Goal: Task Accomplishment & Management: Use online tool/utility

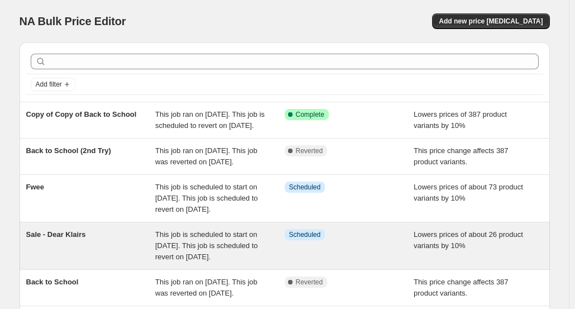
click at [152, 262] on div "Sale - Dear Klairs" at bounding box center [91, 246] width 130 height 34
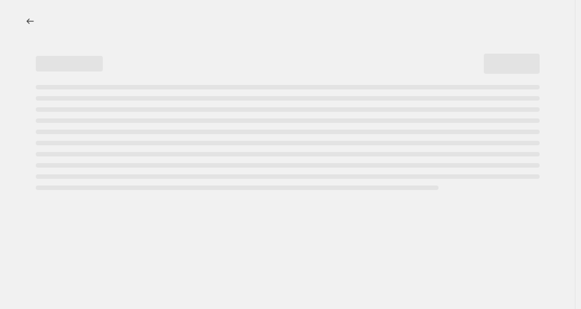
select select "percentage"
select select "no_change"
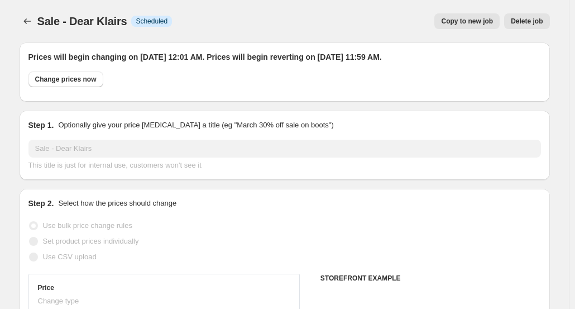
select select "collection"
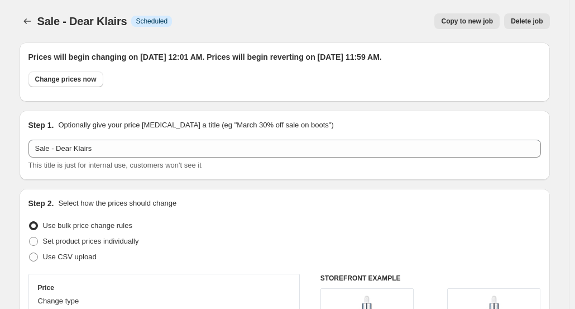
click at [464, 26] on button "Copy to new job" at bounding box center [466, 21] width 65 height 16
select select "percentage"
select select "no_change"
select select "collection"
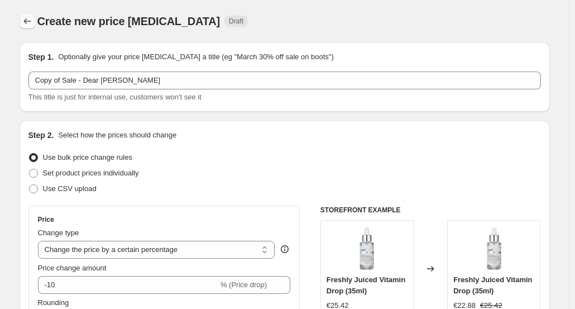
click at [23, 20] on button "Price change jobs" at bounding box center [28, 21] width 16 height 16
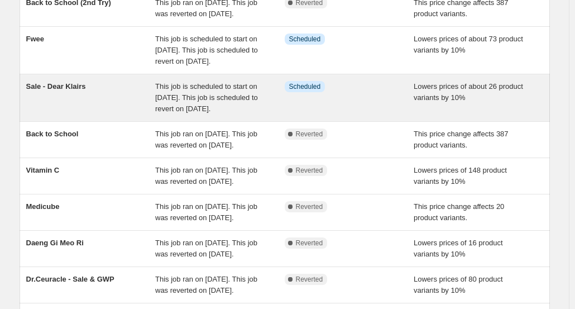
scroll to position [168, 0]
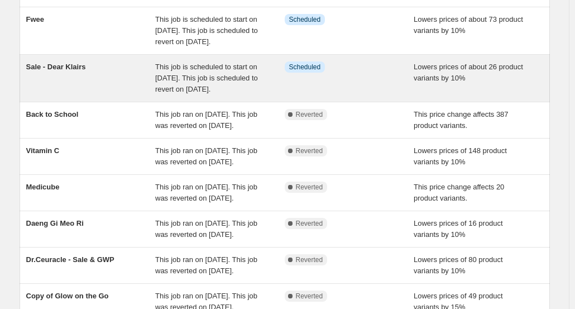
click at [113, 95] on div "Sale - Dear Klairs" at bounding box center [91, 78] width 130 height 34
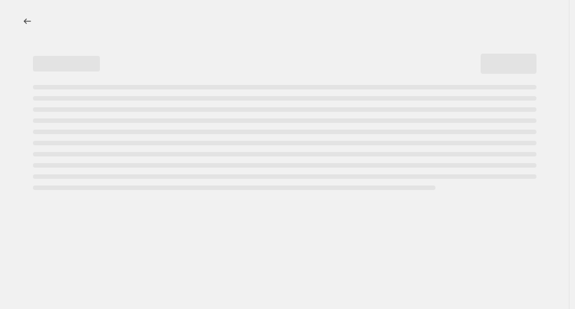
select select "percentage"
select select "no_change"
select select "collection"
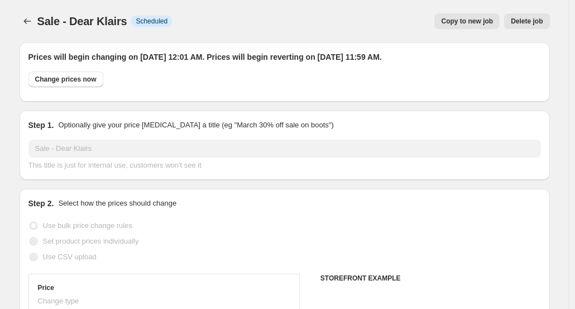
click at [537, 24] on span "Delete job" at bounding box center [527, 21] width 32 height 9
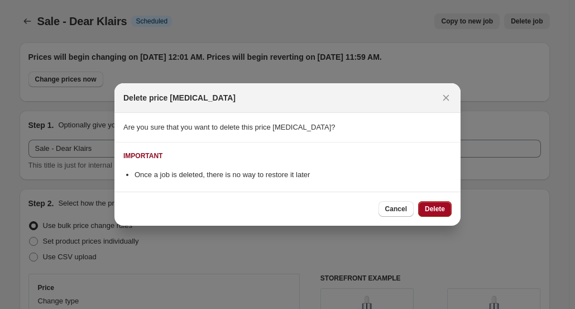
click at [434, 213] on button "Delete" at bounding box center [435, 209] width 34 height 16
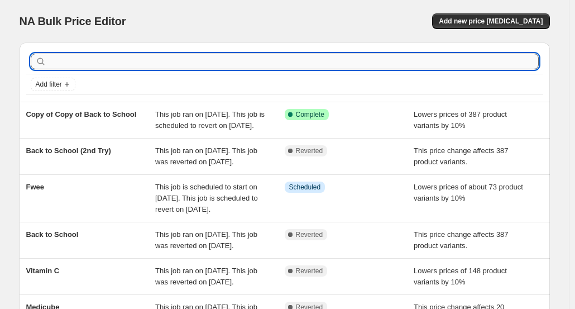
click at [112, 65] on input "text" at bounding box center [294, 62] width 490 height 16
type input "[PERSON_NAME]"
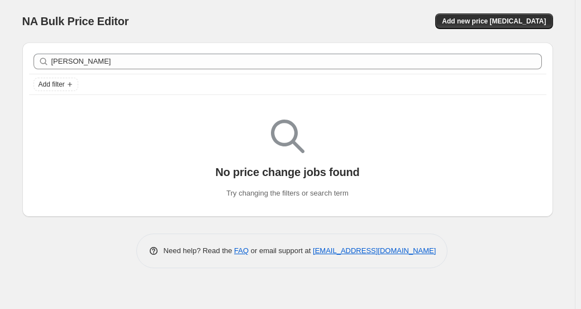
click at [190, 16] on div "NA Bulk Price Editor" at bounding box center [149, 21] width 255 height 16
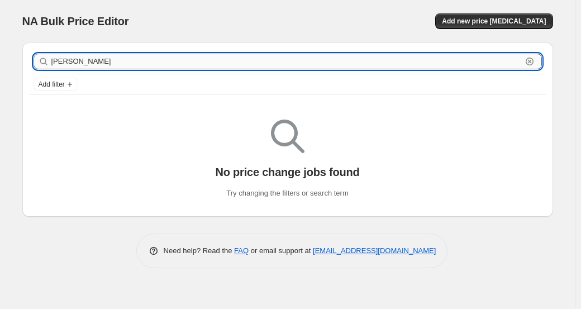
click at [178, 64] on input "[PERSON_NAME]" at bounding box center [286, 62] width 470 height 16
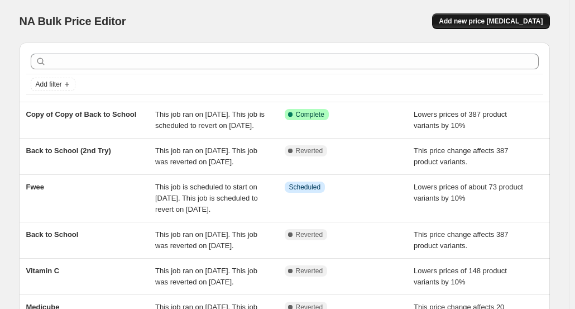
click at [490, 21] on span "Add new price [MEDICAL_DATA]" at bounding box center [491, 21] width 104 height 9
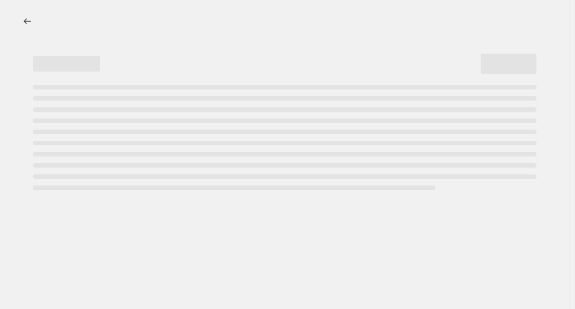
select select "percentage"
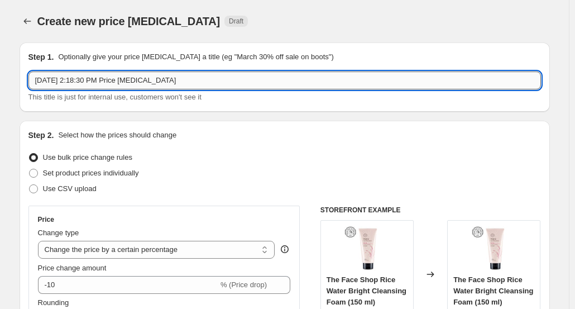
click at [116, 83] on input "[DATE] 2:18:30 PM Price [MEDICAL_DATA]" at bounding box center [284, 80] width 513 height 18
type input "Dear [PERSON_NAME]"
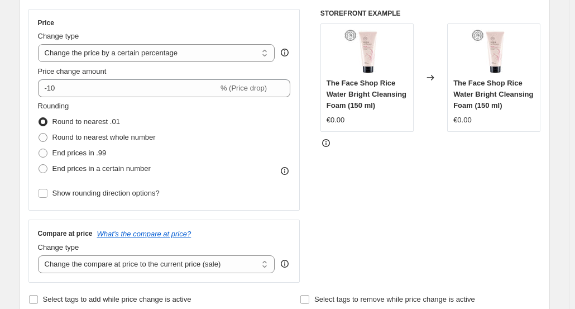
scroll to position [168, 0]
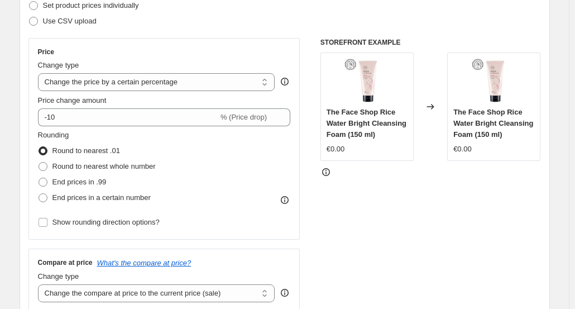
click at [411, 272] on div "STOREFRONT EXAMPLE The Face Shop Rice Water Bright Cleansing Foam (150 ml) €0.0…" at bounding box center [430, 175] width 221 height 274
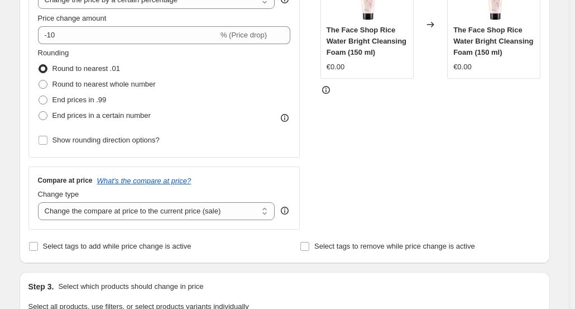
scroll to position [279, 0]
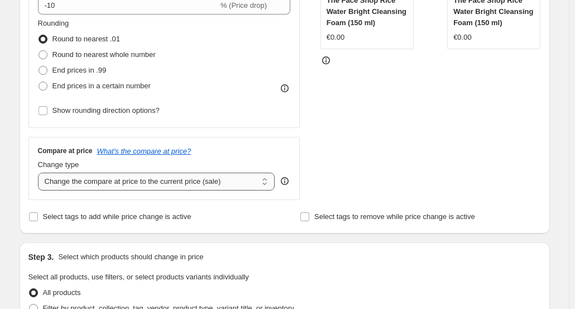
click at [182, 178] on select "Change the compare at price to the current price (sale) Change the compare at p…" at bounding box center [156, 182] width 237 height 18
select select "no_change"
click at [40, 173] on select "Change the compare at price to the current price (sale) Change the compare at p…" at bounding box center [156, 182] width 237 height 18
click at [451, 152] on div "STOREFRONT EXAMPLE The Face Shop Rice Water Bright Cleansing Foam (150 ml) €0.0…" at bounding box center [430, 63] width 221 height 274
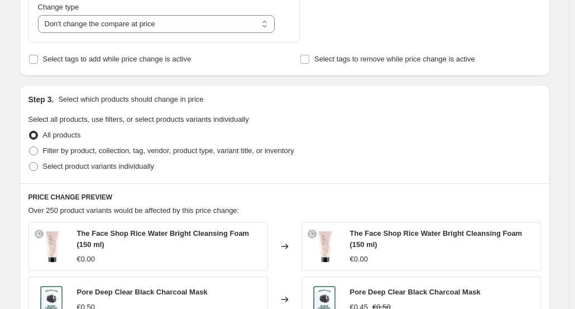
scroll to position [457, 0]
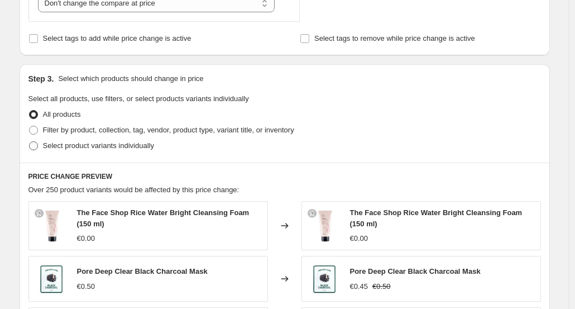
click at [138, 140] on span "Select product variants individually" at bounding box center [98, 145] width 111 height 11
click at [30, 141] on input "Select product variants individually" at bounding box center [29, 141] width 1 height 1
radio input "true"
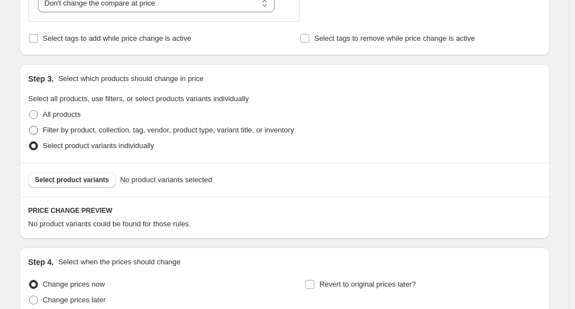
click at [116, 132] on span "Filter by product, collection, tag, vendor, product type, variant title, or inv…" at bounding box center [168, 130] width 251 height 8
click at [30, 126] on input "Filter by product, collection, tag, vendor, product type, variant title, or inv…" at bounding box center [29, 126] width 1 height 1
radio input "true"
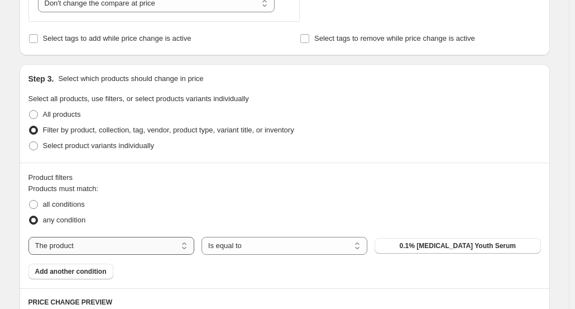
click at [129, 252] on select "The product The product's collection The product's tag The product's vendor The…" at bounding box center [111, 246] width 166 height 18
select select "vendor"
click at [478, 246] on button "9wishes" at bounding box center [458, 246] width 166 height 16
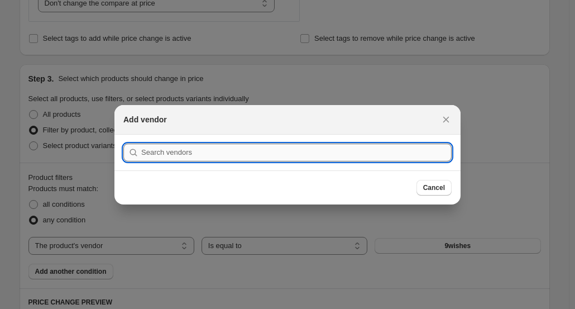
click at [302, 146] on input ":ra2:" at bounding box center [296, 152] width 310 height 18
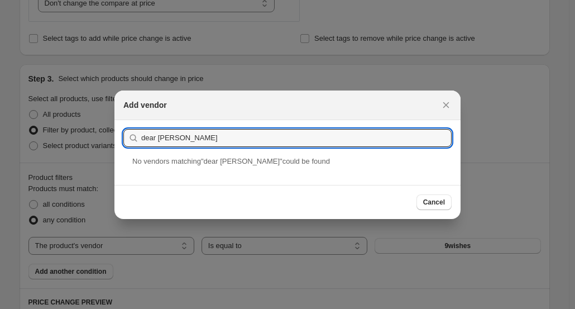
drag, startPoint x: 156, startPoint y: 139, endPoint x: 125, endPoint y: 138, distance: 31.3
click at [125, 138] on div "dear [PERSON_NAME]" at bounding box center [287, 138] width 328 height 18
click at [370, 147] on section "Submit [PERSON_NAME]" at bounding box center [287, 138] width 346 height 36
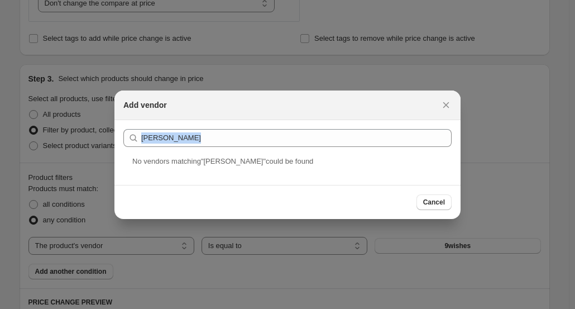
click at [370, 147] on section "Submit [PERSON_NAME]" at bounding box center [287, 138] width 346 height 36
click at [366, 145] on input "[PERSON_NAME]" at bounding box center [296, 138] width 310 height 18
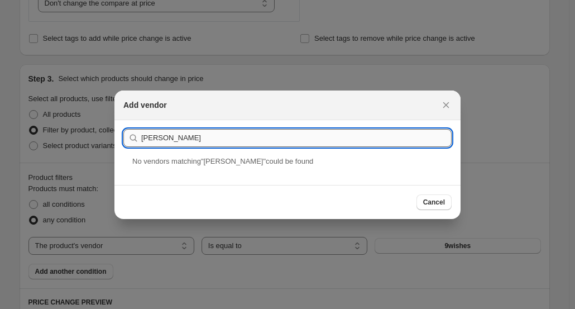
click at [366, 145] on input "[PERSON_NAME]" at bounding box center [296, 138] width 310 height 18
type input "d"
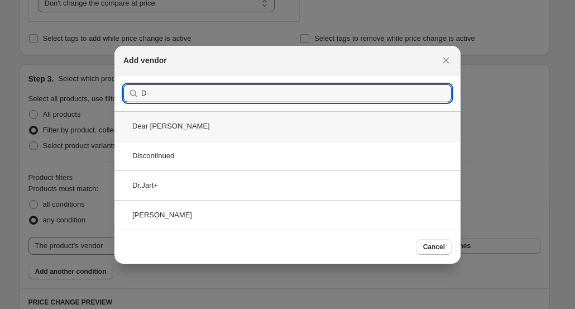
type input "D"
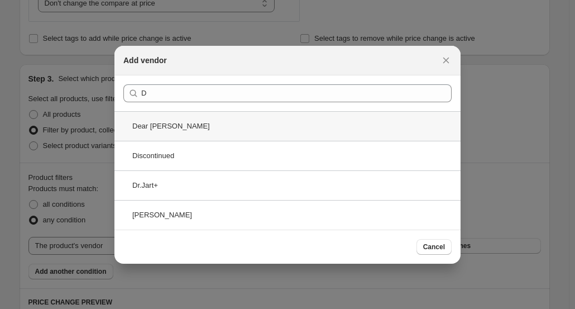
click at [354, 127] on div "Dear [PERSON_NAME]" at bounding box center [287, 126] width 346 height 30
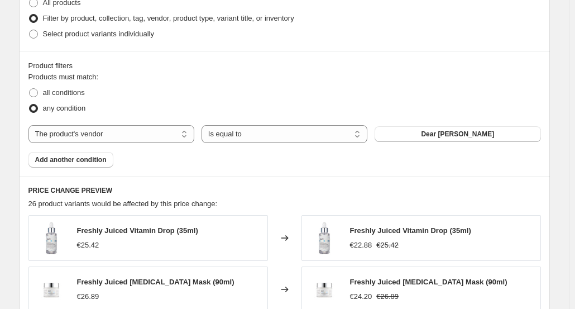
scroll to position [929, 0]
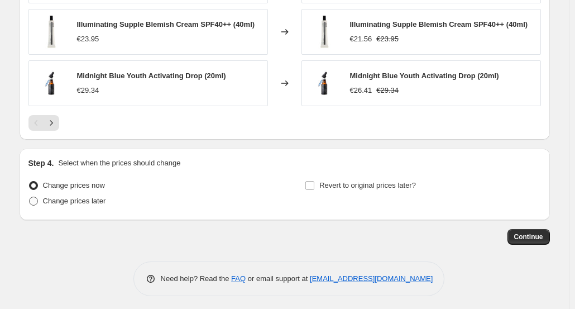
click at [80, 197] on span "Change prices later" at bounding box center [74, 201] width 63 height 8
click at [30, 197] on input "Change prices later" at bounding box center [29, 197] width 1 height 1
radio input "true"
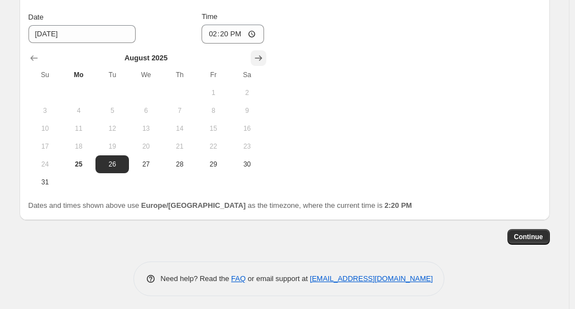
click at [260, 61] on button "Show next month, September 2025" at bounding box center [259, 58] width 16 height 16
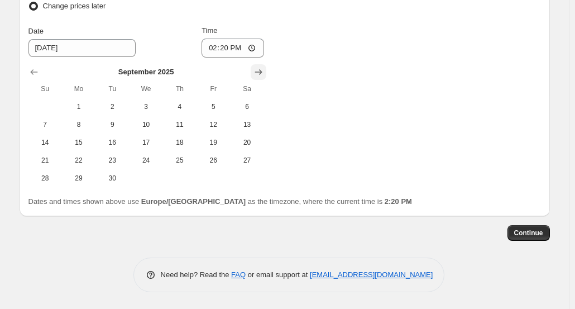
scroll to position [1120, 0]
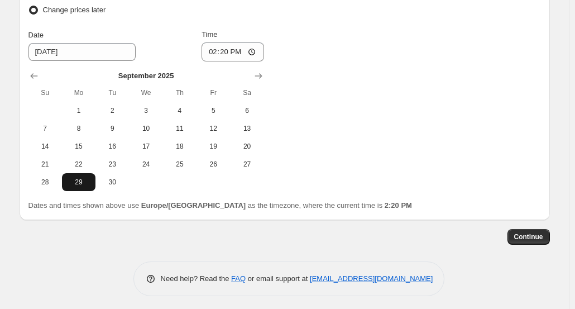
click at [80, 180] on span "29" at bounding box center [78, 182] width 25 height 9
type input "[DATE]"
click at [218, 51] on input "14:20" at bounding box center [233, 51] width 63 height 19
click at [235, 50] on input "00:20" at bounding box center [233, 51] width 63 height 19
type input "00:01"
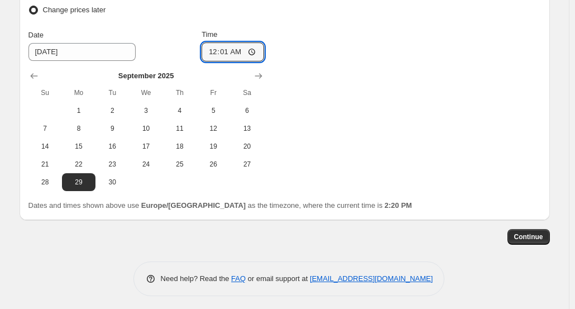
click at [375, 82] on div "Change prices now Change prices later Date [DATE] Time 00:[DATE] Mo Tu We Th Fr…" at bounding box center [284, 89] width 513 height 204
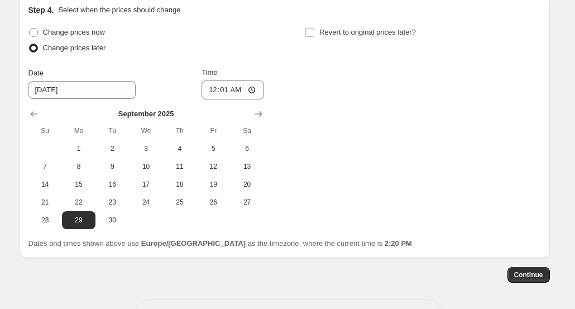
scroll to position [1064, 0]
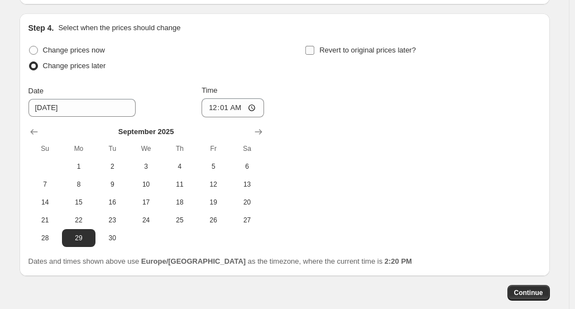
click at [376, 52] on span "Revert to original prices later?" at bounding box center [367, 50] width 97 height 11
click at [314, 52] on input "Revert to original prices later?" at bounding box center [309, 50] width 9 height 9
checkbox input "true"
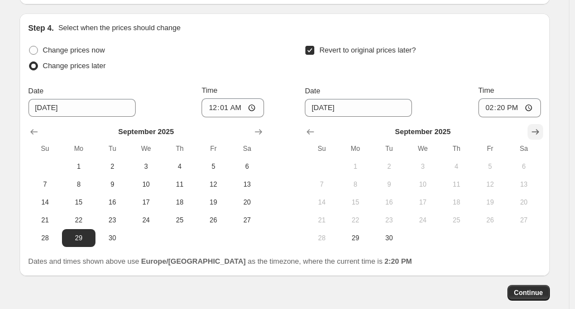
click at [537, 127] on icon "Show next month, October 2025" at bounding box center [535, 131] width 11 height 11
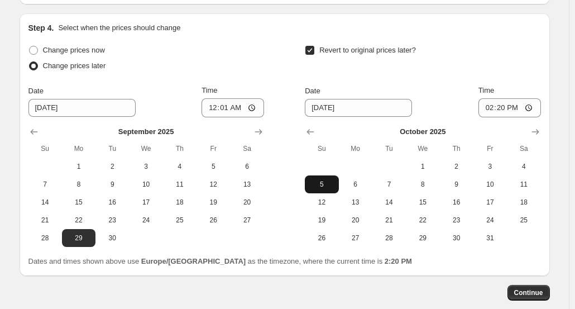
click at [327, 181] on span "5" at bounding box center [321, 184] width 25 height 9
type input "[DATE]"
click at [503, 104] on input "14:20" at bounding box center [509, 107] width 63 height 19
click at [499, 106] on input "11:20" at bounding box center [509, 107] width 63 height 19
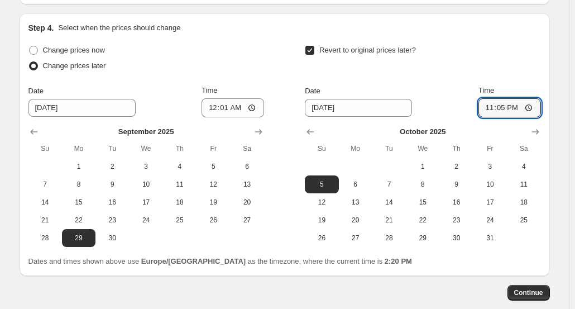
type input "23:59"
click at [537, 288] on span "Continue" at bounding box center [528, 292] width 29 height 9
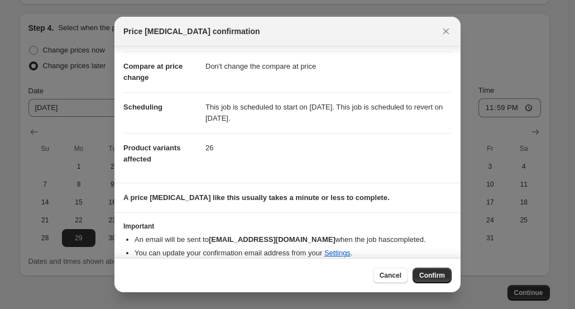
scroll to position [55, 0]
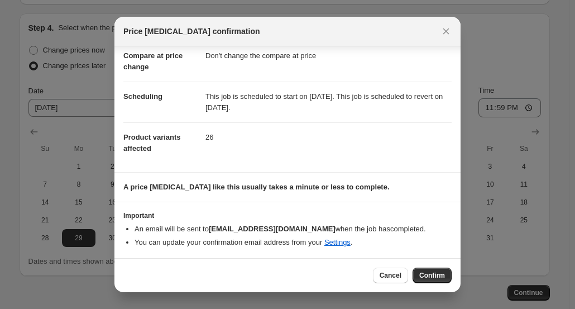
click at [430, 262] on div "Cancel Confirm" at bounding box center [287, 275] width 346 height 34
click at [431, 271] on button "Confirm" at bounding box center [432, 275] width 39 height 16
type input "Dear [PERSON_NAME]"
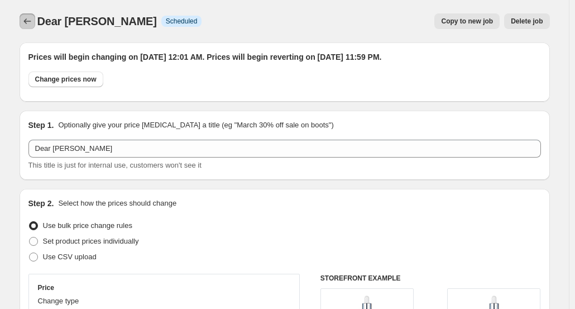
click at [35, 24] on button "Price change jobs" at bounding box center [28, 21] width 16 height 16
